Goal: Information Seeking & Learning: Check status

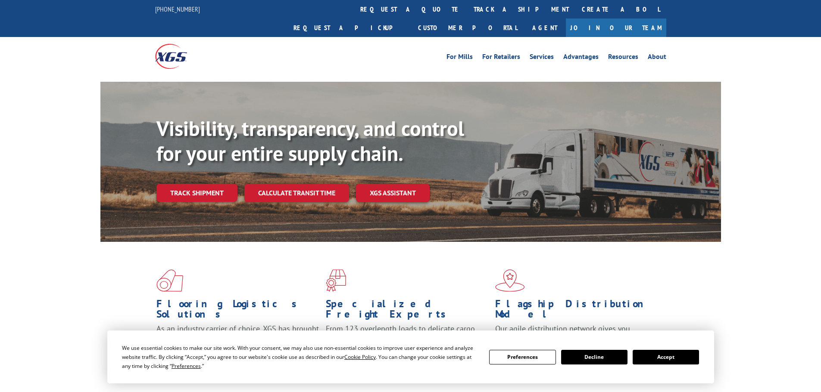
click at [672, 354] on button "Accept" at bounding box center [665, 357] width 66 height 15
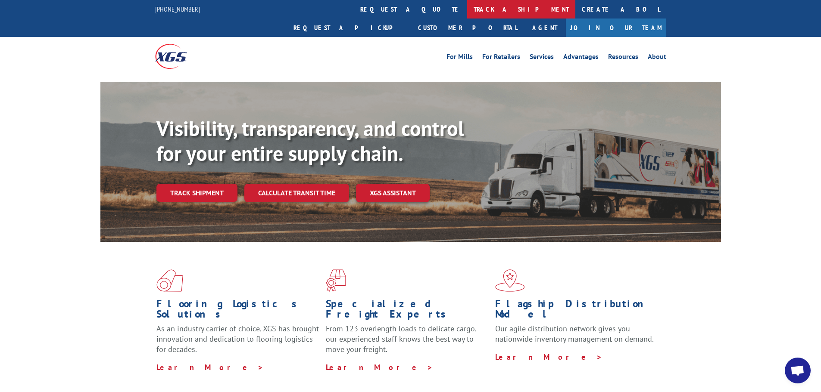
click at [467, 13] on link "track a shipment" at bounding box center [521, 9] width 108 height 19
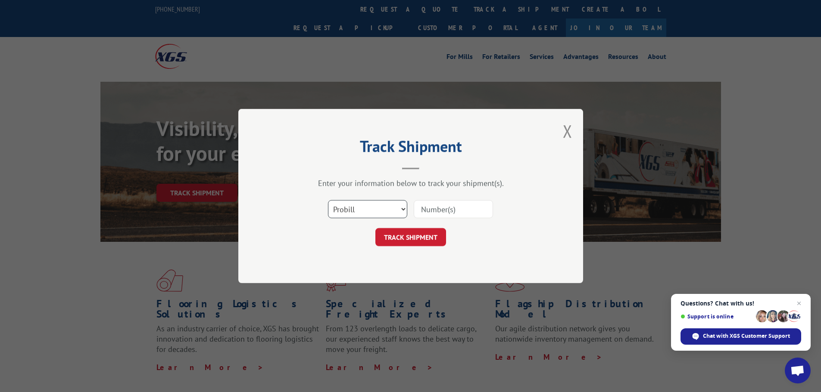
click at [404, 209] on select "Select category... Probill BOL PO" at bounding box center [367, 209] width 79 height 18
select select "po"
click at [328, 200] on select "Select category... Probill BOL PO" at bounding box center [367, 209] width 79 height 18
click at [424, 210] on input at bounding box center [453, 209] width 79 height 18
paste input "01539179"
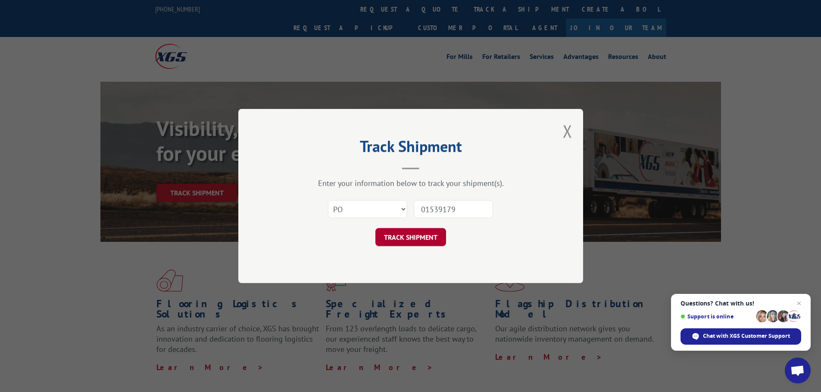
type input "01539179"
click at [425, 241] on button "TRACK SHIPMENT" at bounding box center [410, 237] width 71 height 18
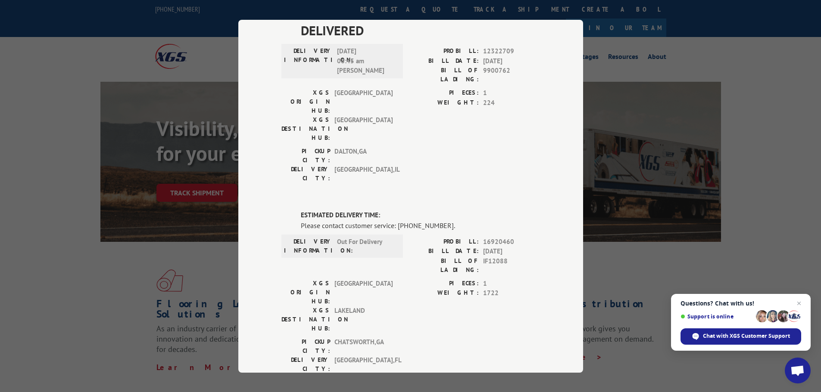
scroll to position [258, 0]
